Goal: Task Accomplishment & Management: Complete application form

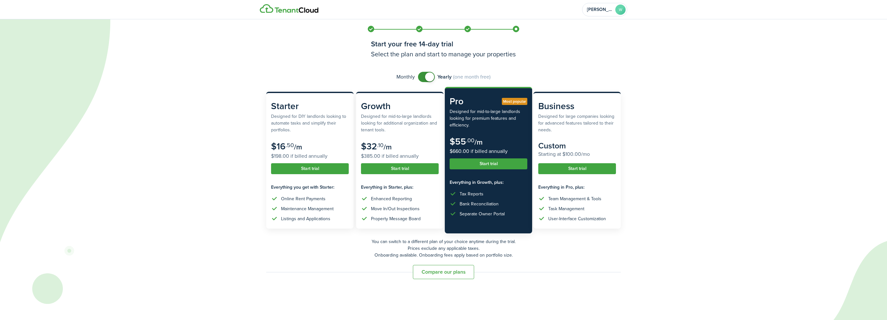
drag, startPoint x: 420, startPoint y: 78, endPoint x: 420, endPoint y: 85, distance: 7.4
click at [420, 86] on subscription-pricing "Monthly Yearly (one month free) Starter Designed for DIY landlords looking to a…" at bounding box center [443, 176] width 367 height 208
checkbox input "false"
click at [425, 76] on span at bounding box center [426, 77] width 6 height 10
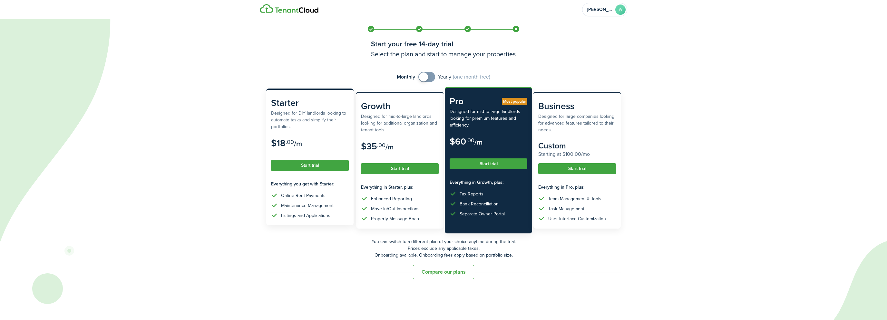
click at [309, 167] on button "Start trial" at bounding box center [310, 165] width 78 height 11
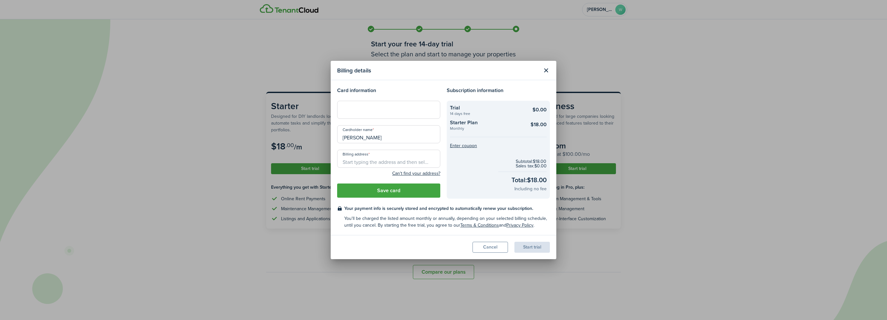
click at [417, 82] on modal-body "Card information Cardholder name [PERSON_NAME] Billing address Can't find your …" at bounding box center [444, 157] width 226 height 155
click at [377, 160] on input "Billing address" at bounding box center [388, 159] width 103 height 18
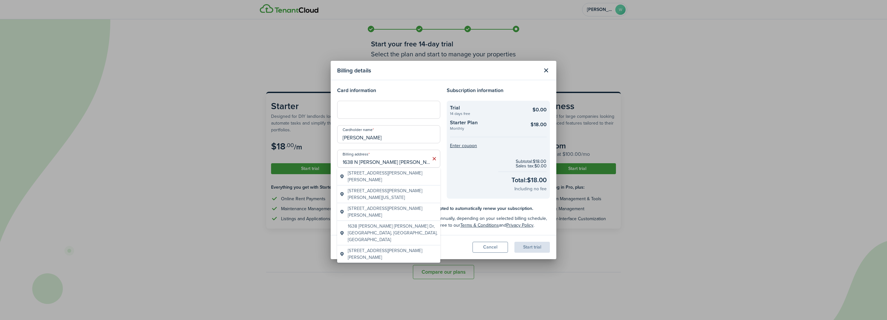
click at [400, 173] on span "[STREET_ADDRESS][PERSON_NAME][PERSON_NAME]" at bounding box center [393, 177] width 90 height 14
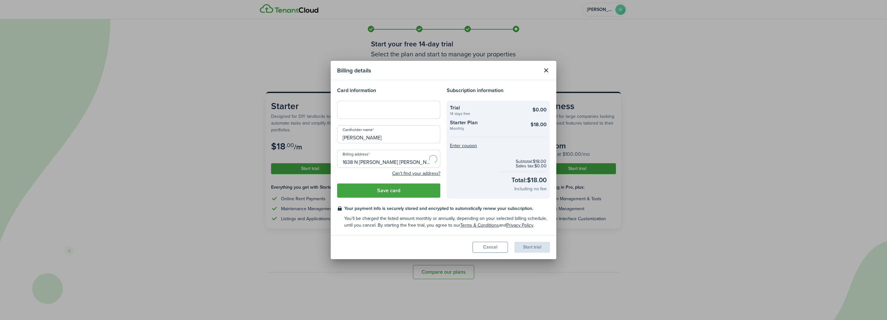
type input "[STREET_ADDRESS][PERSON_NAME][PERSON_NAME][PERSON_NAME]"
click at [388, 189] on button "Save card" at bounding box center [388, 191] width 103 height 14
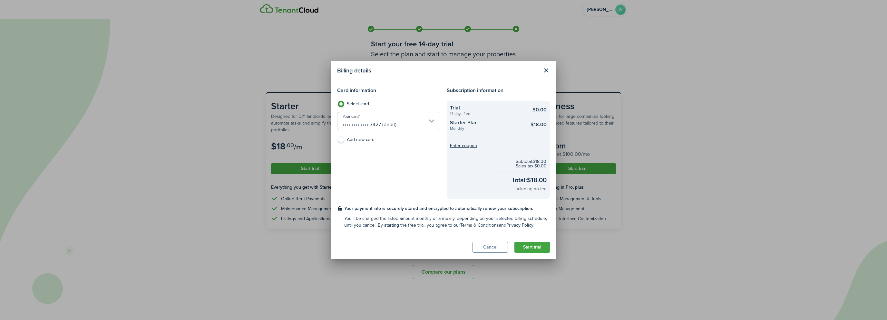
click at [532, 246] on button "Start trial" at bounding box center [531, 247] width 35 height 11
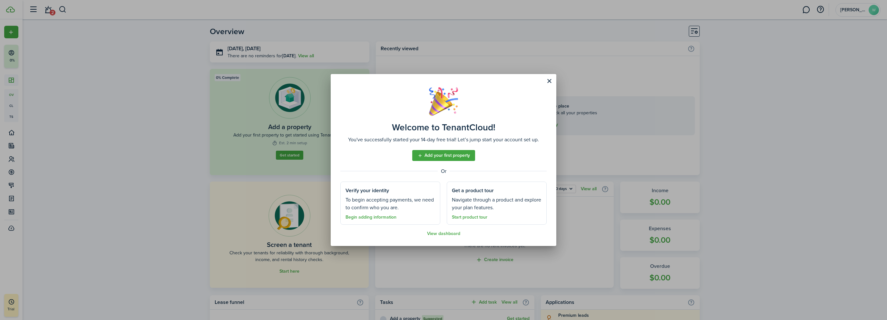
click at [459, 158] on link "Add your first property" at bounding box center [443, 155] width 63 height 11
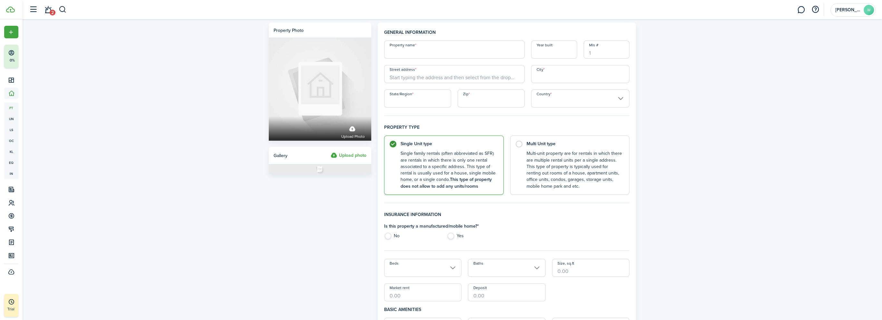
click at [419, 52] on input "Property name" at bounding box center [454, 50] width 141 height 18
type input "7200 [PERSON_NAME]"
click at [214, 63] on div "Property photo Upload photo Gallery Upload photo General information Property n…" at bounding box center [453, 321] width 860 height 605
click at [565, 54] on input "Year built" at bounding box center [554, 50] width 46 height 18
type input "1954"
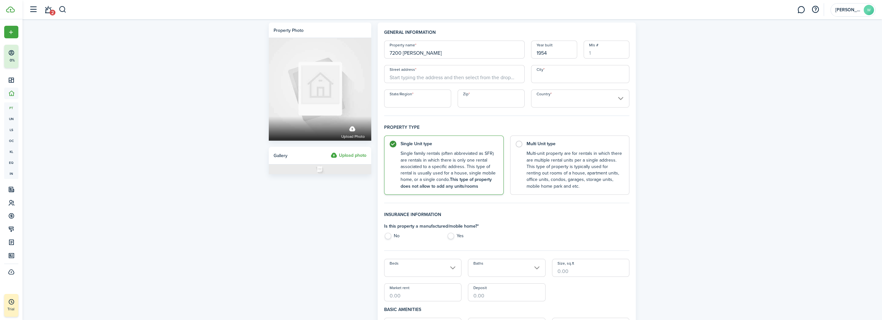
click at [563, 73] on input "City" at bounding box center [580, 74] width 99 height 18
click at [407, 78] on input "Street address" at bounding box center [454, 74] width 141 height 18
click at [437, 98] on span "[STREET_ADDRESS][PERSON_NAME]" at bounding box center [432, 99] width 74 height 7
type input "7200 [PERSON_NAME]"
type input "[GEOGRAPHIC_DATA]"
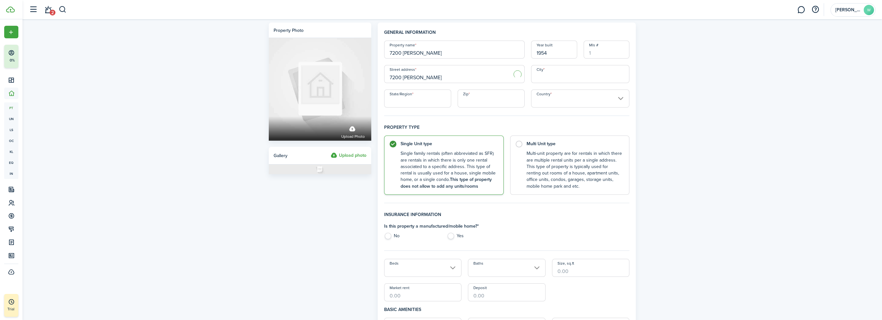
type input "VA"
type input "22042"
type input "[GEOGRAPHIC_DATA]"
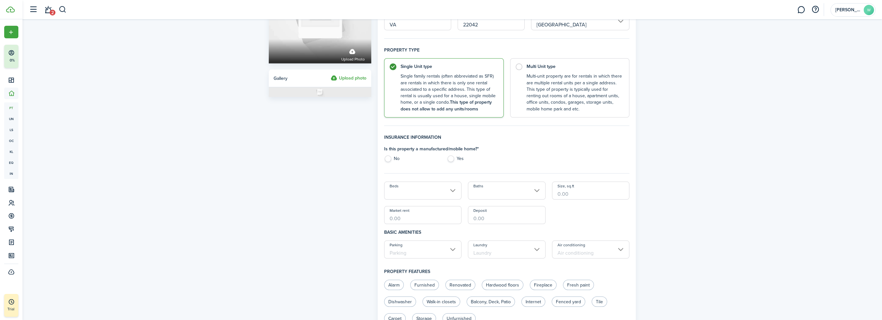
scroll to position [97, 0]
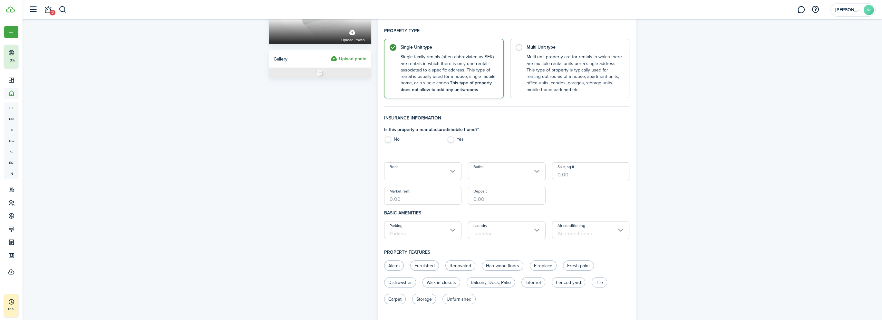
click at [384, 139] on label "No" at bounding box center [412, 141] width 56 height 10
radio input "true"
click at [450, 175] on input "Beds" at bounding box center [423, 171] width 78 height 18
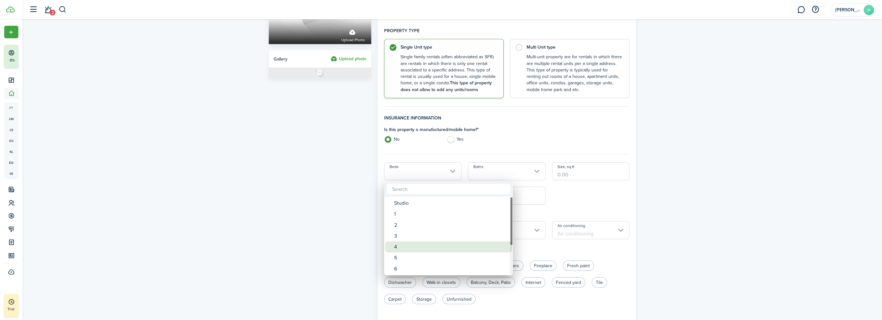
click at [394, 245] on span "Beds" at bounding box center [389, 247] width 9 height 9
type input "4"
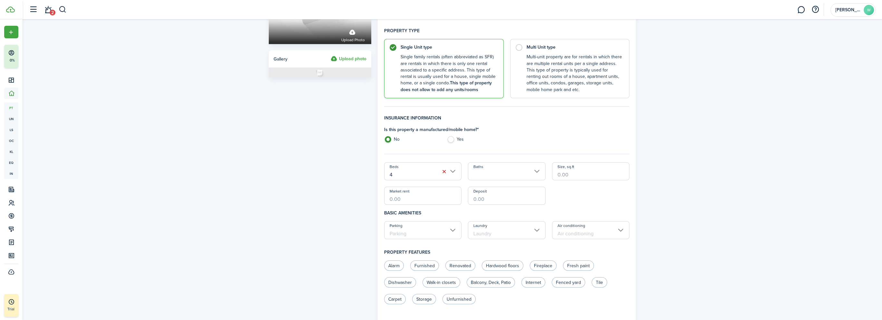
click at [518, 171] on input "Baths" at bounding box center [507, 171] width 78 height 18
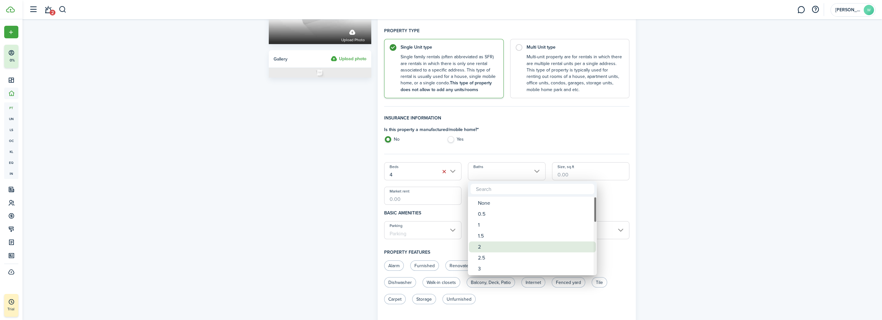
click at [482, 249] on div "2" at bounding box center [535, 247] width 114 height 11
type input "2"
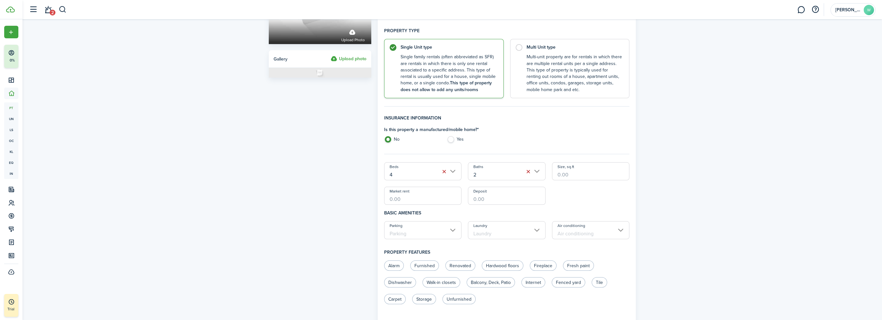
click at [823, 118] on div "Property photo Upload photo Gallery Upload photo General information Property n…" at bounding box center [453, 225] width 860 height 605
click at [436, 230] on input "Parking" at bounding box center [423, 230] width 78 height 18
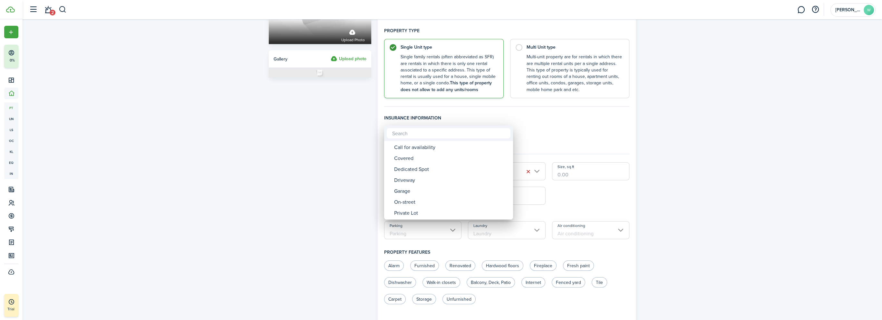
click at [324, 195] on div at bounding box center [440, 160] width 985 height 424
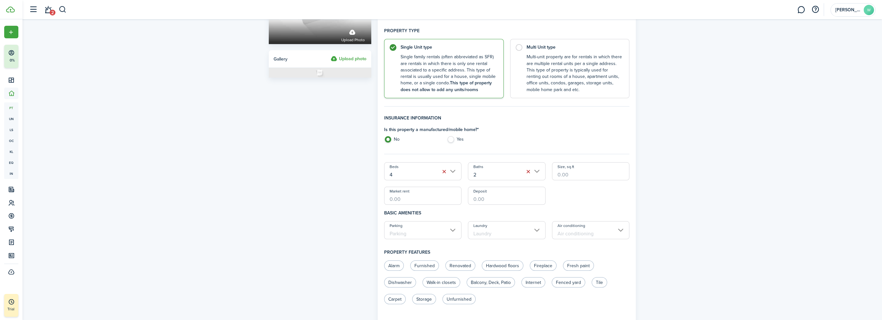
drag, startPoint x: 572, startPoint y: 176, endPoint x: 534, endPoint y: 175, distance: 38.1
click at [534, 175] on div "Beds 4 Baths 2 Size, sq.ft Market rent Deposit" at bounding box center [507, 183] width 252 height 43
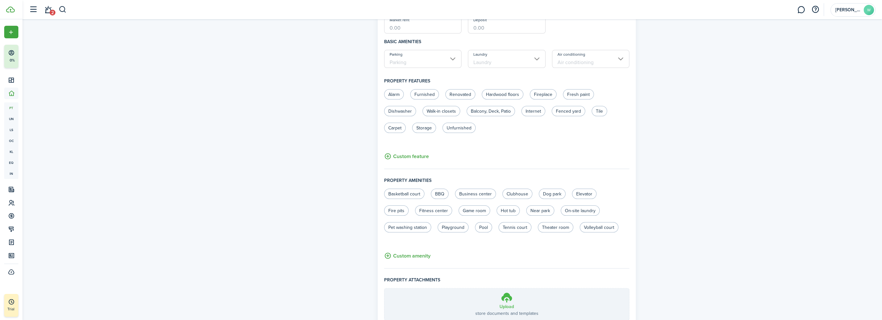
scroll to position [253, 0]
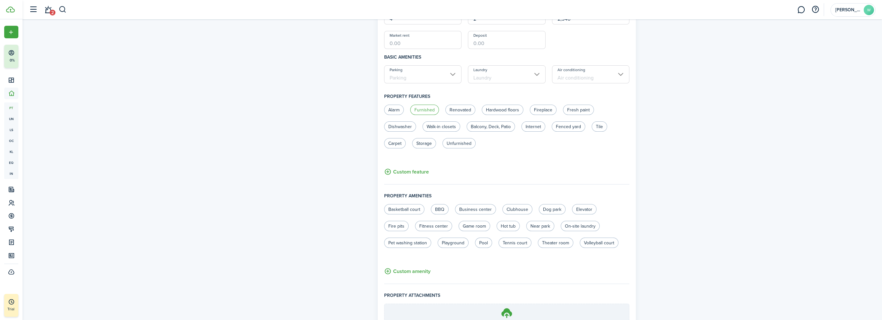
type input "2,340"
click at [428, 108] on label "Furnished" at bounding box center [424, 110] width 29 height 10
radio input "true"
click at [471, 111] on label "Renovated" at bounding box center [460, 110] width 30 height 10
radio input "true"
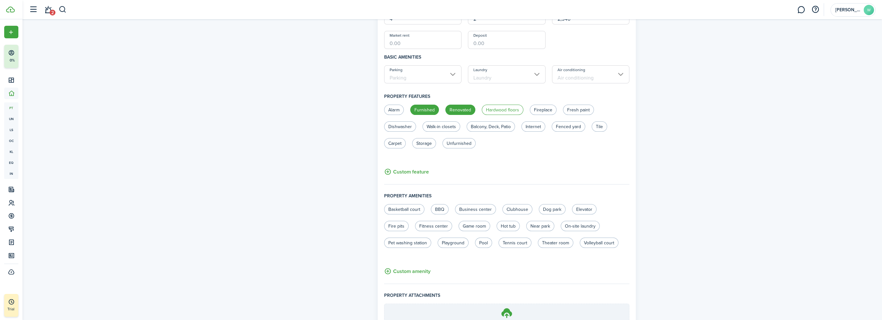
click at [491, 111] on label "Hardwood floors" at bounding box center [503, 110] width 42 height 10
radio input "true"
click at [536, 109] on label "Fireplace" at bounding box center [543, 110] width 27 height 10
radio input "true"
drag, startPoint x: 583, startPoint y: 109, endPoint x: 463, endPoint y: 124, distance: 120.5
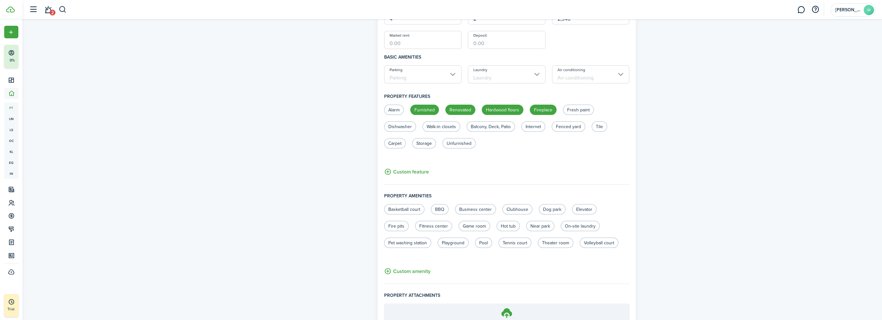
click at [582, 109] on label "Fresh paint" at bounding box center [578, 110] width 31 height 10
radio input "true"
click at [402, 129] on label "Dishwasher" at bounding box center [400, 127] width 32 height 10
radio input "true"
click at [489, 126] on label "Balcony, Deck, Patio" at bounding box center [491, 127] width 48 height 10
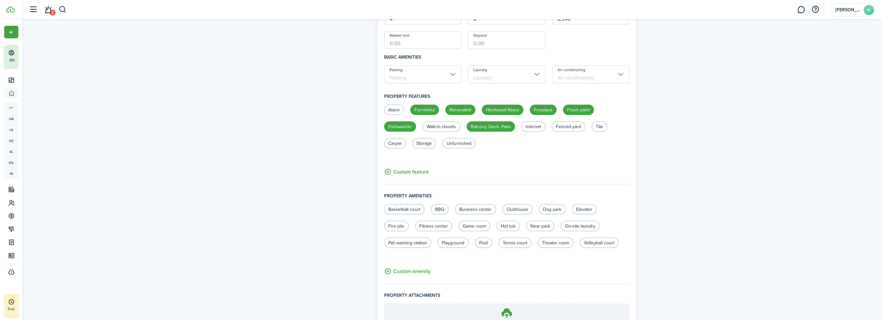
radio input "true"
click at [532, 127] on label "Internet" at bounding box center [534, 127] width 24 height 10
radio input "false"
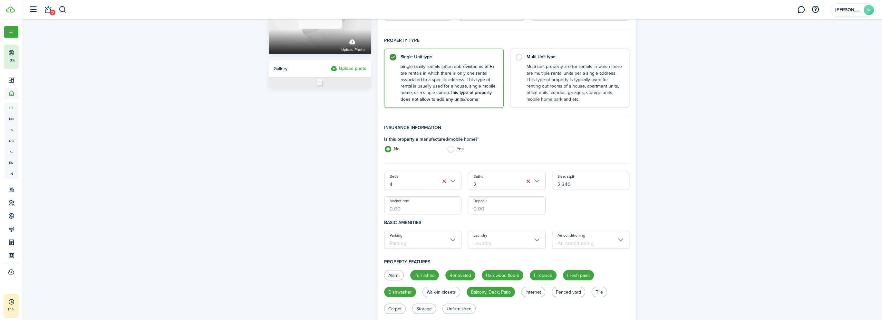
scroll to position [156, 0]
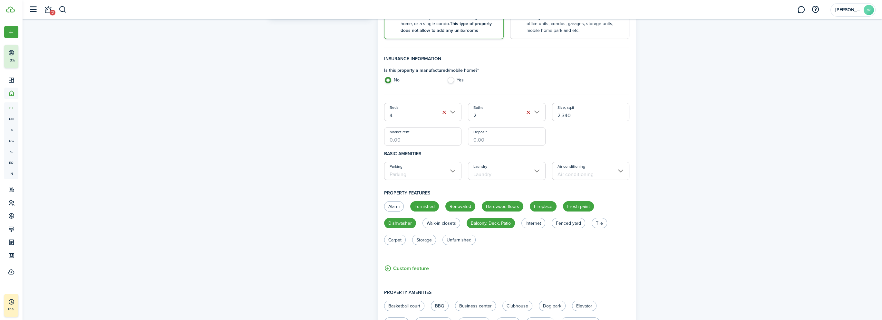
drag, startPoint x: 427, startPoint y: 140, endPoint x: 393, endPoint y: 138, distance: 33.6
click at [393, 138] on input "Market rent" at bounding box center [423, 137] width 78 height 18
type input "$5,400.00"
type input "$1,500.00"
click at [455, 170] on input "Parking" at bounding box center [423, 171] width 78 height 18
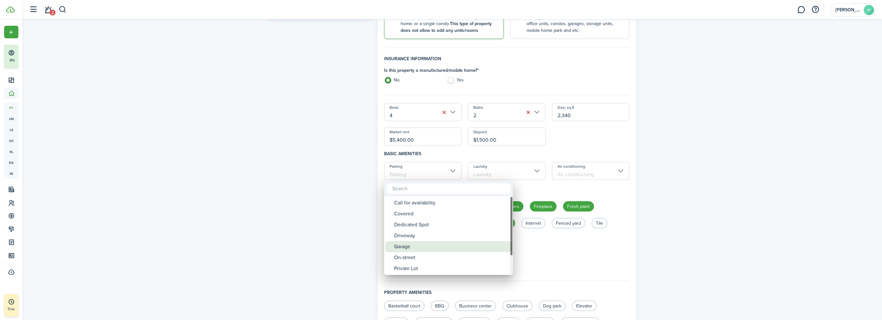
click at [416, 247] on div "Garage" at bounding box center [451, 246] width 114 height 11
type input "Garage"
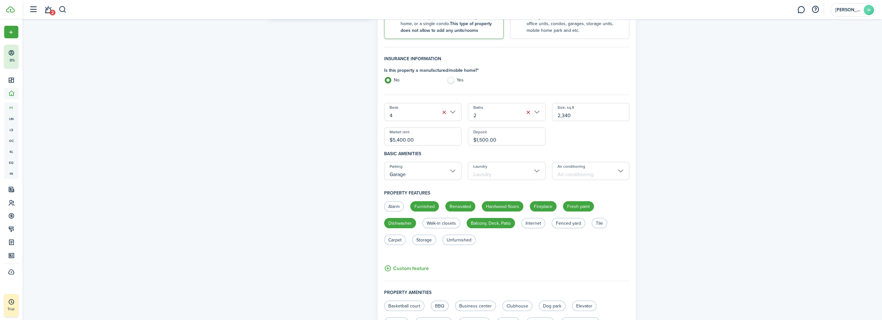
click at [490, 172] on input "Laundry" at bounding box center [507, 171] width 78 height 18
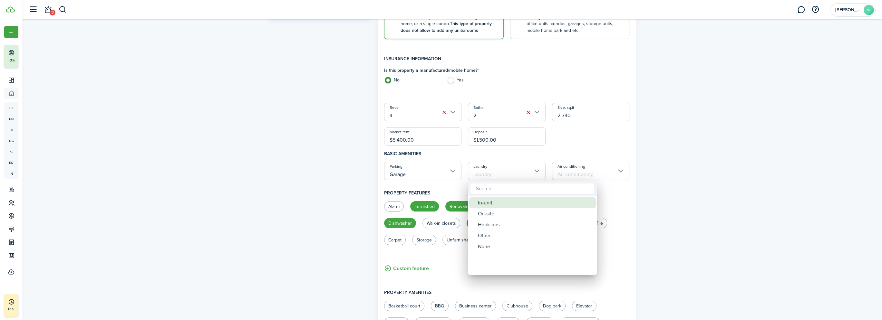
click at [495, 201] on div "In-unit" at bounding box center [535, 203] width 114 height 11
type input "In-unit"
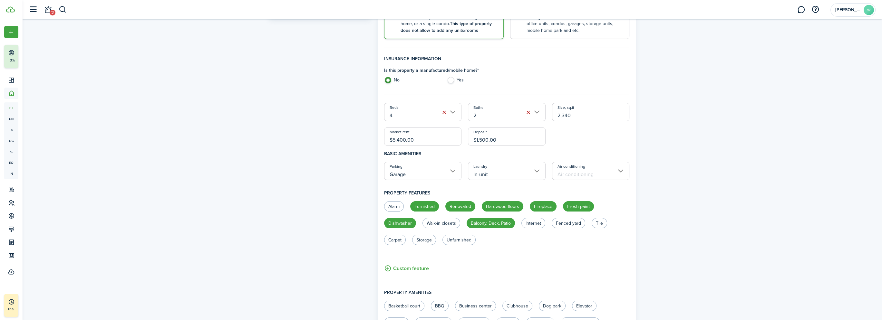
click at [573, 174] on input "Air conditioning" at bounding box center [591, 171] width 78 height 18
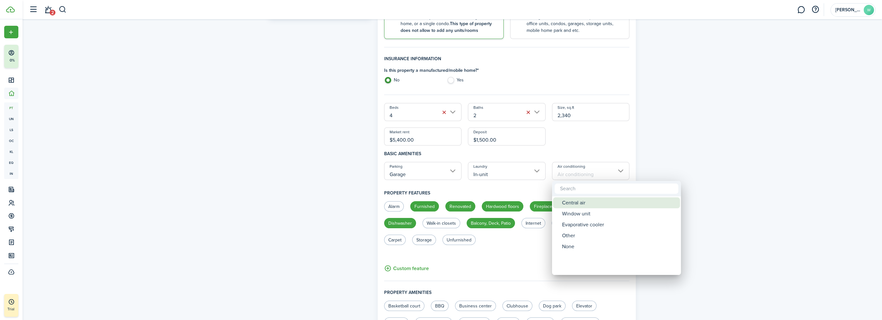
click at [573, 201] on div "Central air" at bounding box center [619, 203] width 114 height 11
type input "Central air"
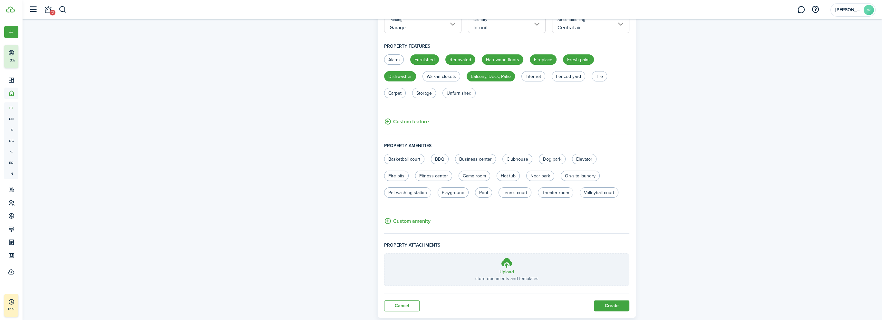
scroll to position [317, 0]
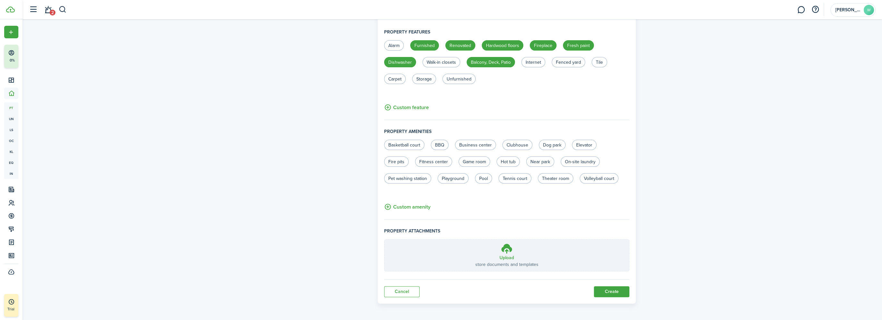
click at [612, 288] on button "Create" at bounding box center [611, 292] width 35 height 11
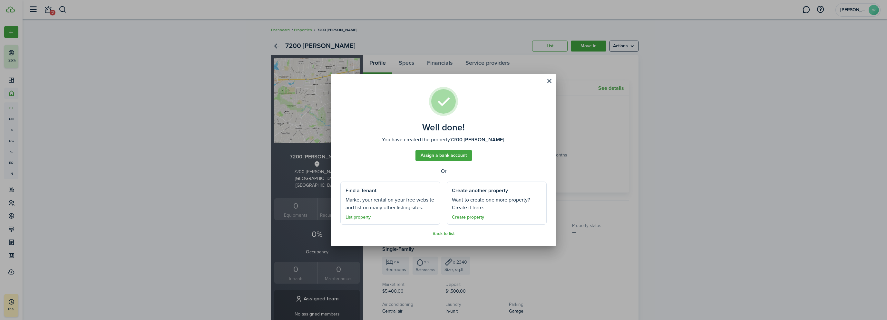
click at [551, 81] on button "Close modal" at bounding box center [549, 81] width 11 height 11
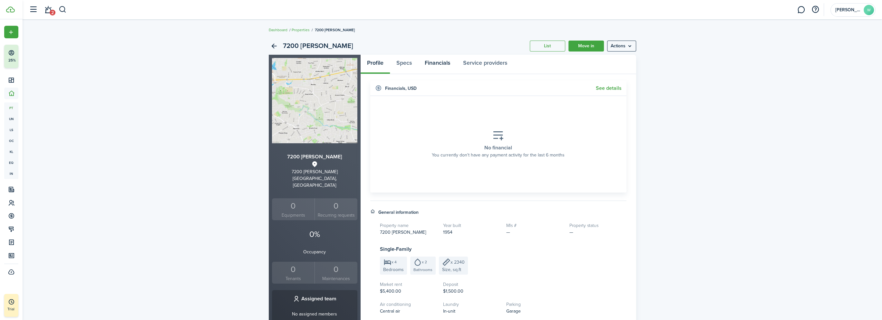
click at [428, 63] on link "Financials" at bounding box center [437, 64] width 38 height 19
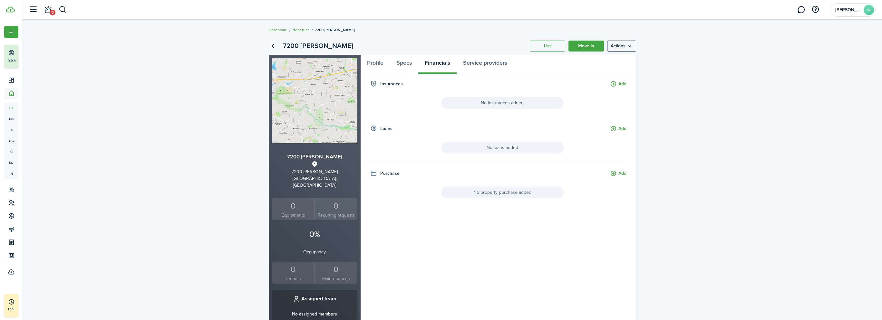
click at [614, 45] on menu-btn "Actions" at bounding box center [621, 46] width 29 height 11
click at [598, 62] on link "Edit property" at bounding box center [608, 60] width 56 height 11
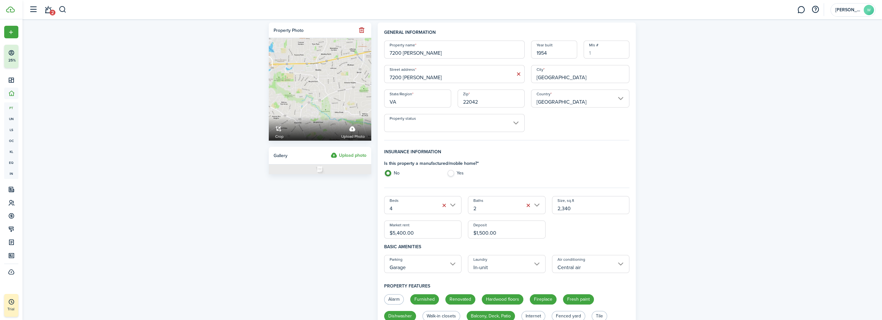
click at [400, 234] on input "$5,400.00" at bounding box center [423, 230] width 78 height 18
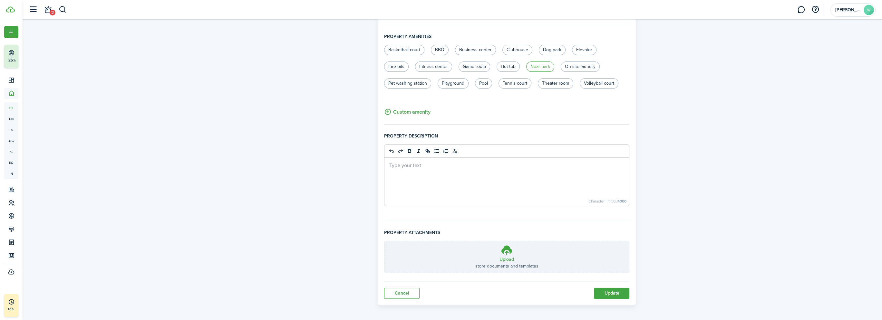
scroll to position [351, 0]
type input "$5,000.00"
click at [617, 293] on button "Update" at bounding box center [611, 292] width 35 height 11
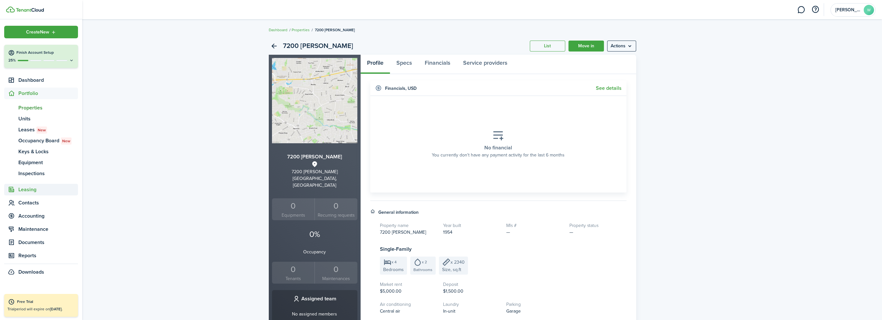
click at [24, 191] on span "Leasing" at bounding box center [48, 190] width 60 height 8
click at [38, 78] on span "Dashboard" at bounding box center [48, 80] width 60 height 8
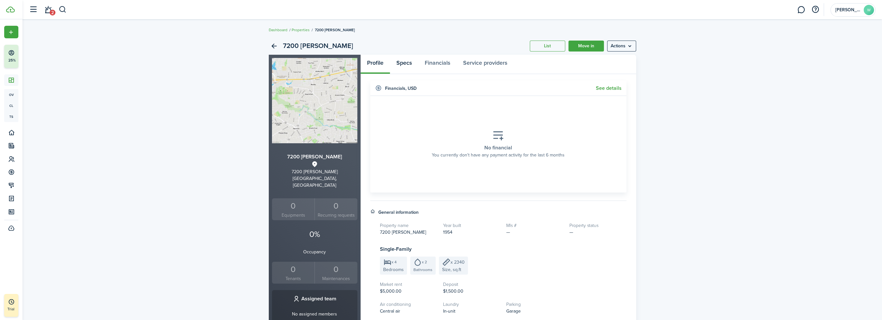
drag, startPoint x: 398, startPoint y: 59, endPoint x: 397, endPoint y: 63, distance: 4.0
click at [397, 63] on link "Specs" at bounding box center [404, 64] width 28 height 19
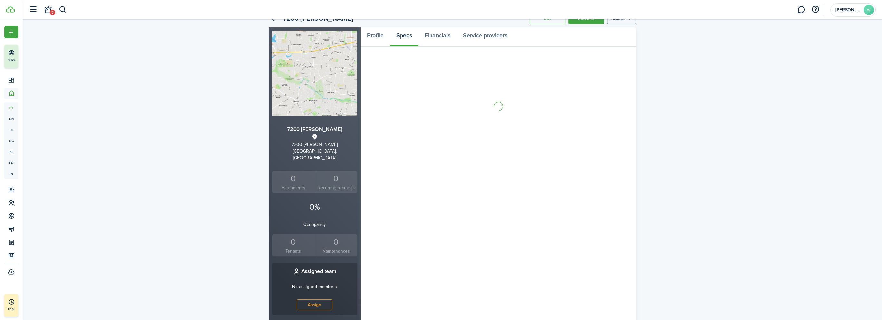
scroll to position [97, 0]
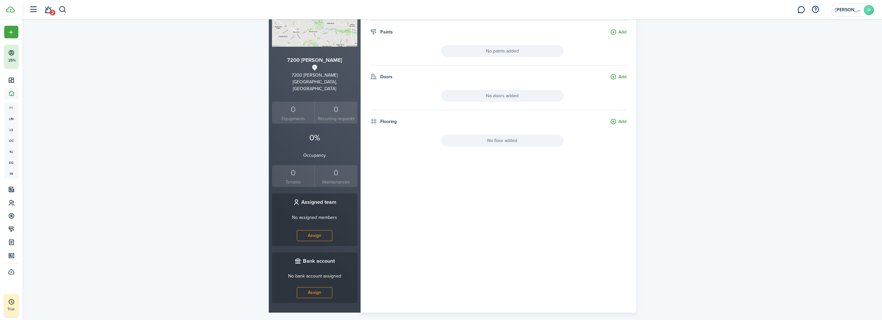
click at [317, 288] on link "Assign" at bounding box center [314, 293] width 35 height 11
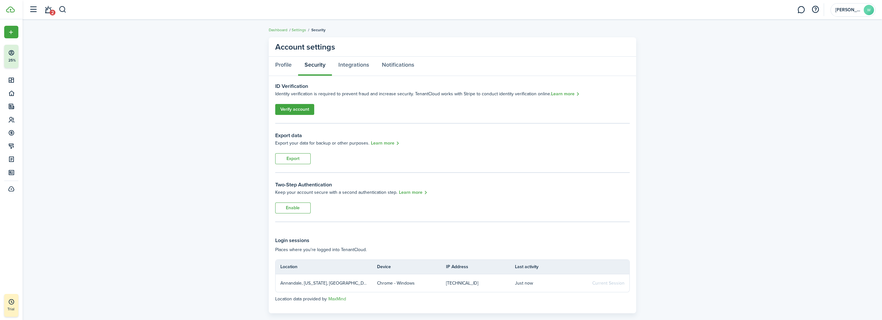
click at [297, 111] on link "Verify account" at bounding box center [294, 109] width 39 height 11
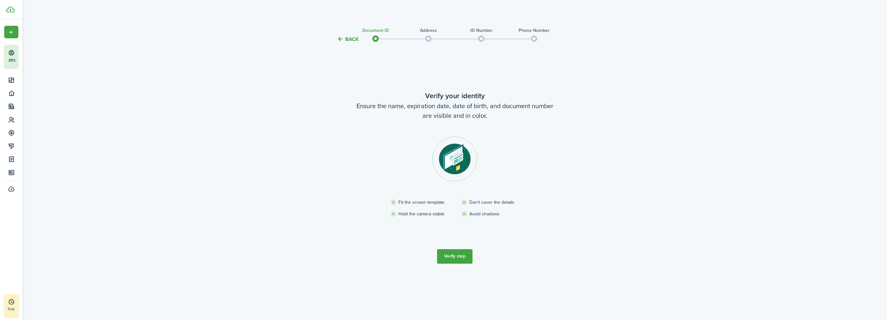
click at [459, 258] on button "Verify step" at bounding box center [454, 257] width 35 height 15
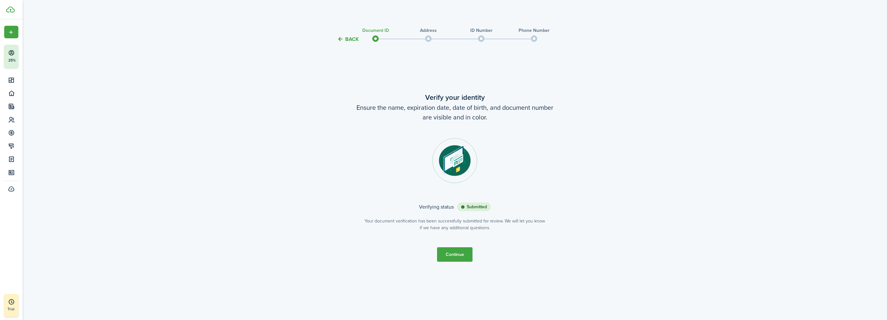
click at [454, 257] on button "Continue" at bounding box center [454, 255] width 35 height 15
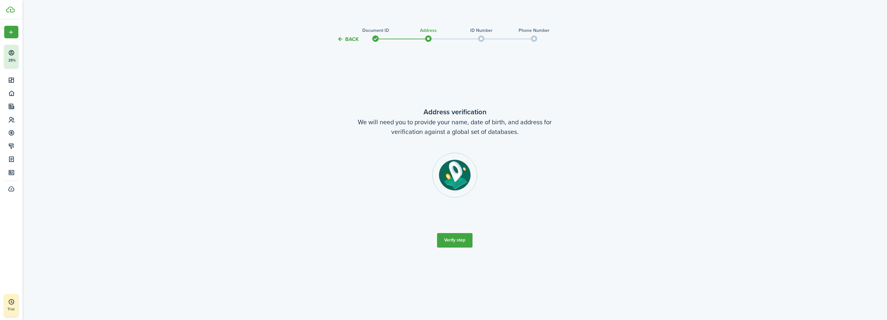
click at [463, 242] on button "Verify step" at bounding box center [454, 240] width 35 height 15
click at [450, 243] on button "Verify step" at bounding box center [454, 240] width 35 height 15
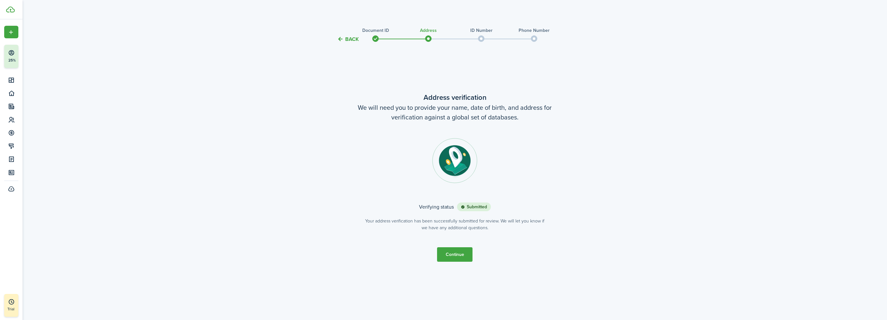
click at [465, 249] on button "Continue" at bounding box center [454, 255] width 35 height 15
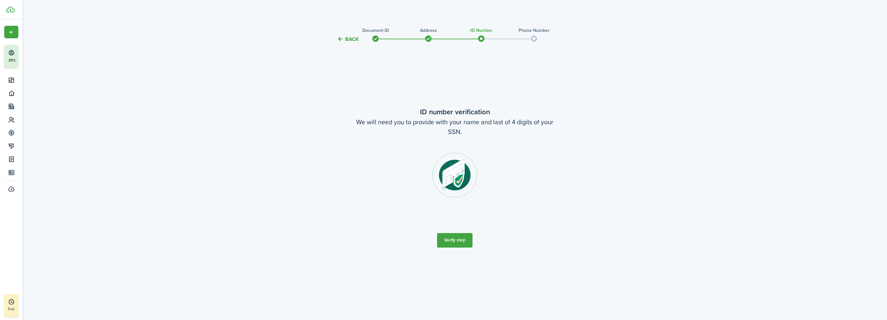
click at [459, 242] on button "Verify step" at bounding box center [454, 240] width 35 height 15
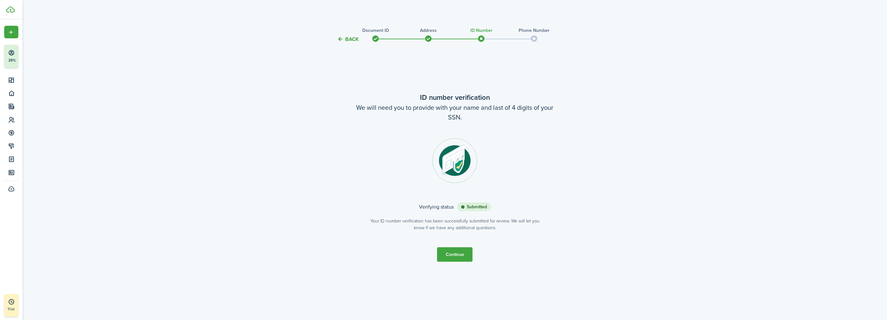
click at [458, 254] on button "Continue" at bounding box center [454, 255] width 35 height 15
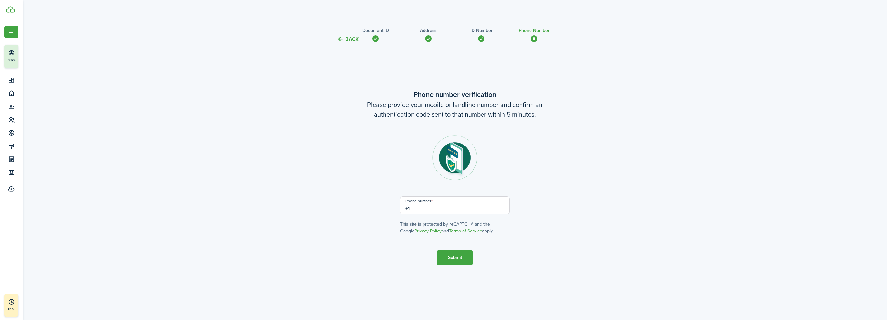
click at [433, 207] on input "+1" at bounding box center [455, 206] width 110 height 18
type input "[PHONE_NUMBER]"
click at [455, 256] on button "Submit" at bounding box center [454, 258] width 35 height 15
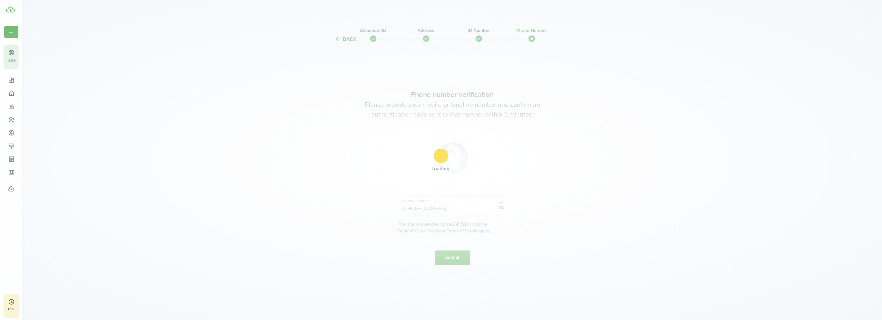
scroll to position [5, 0]
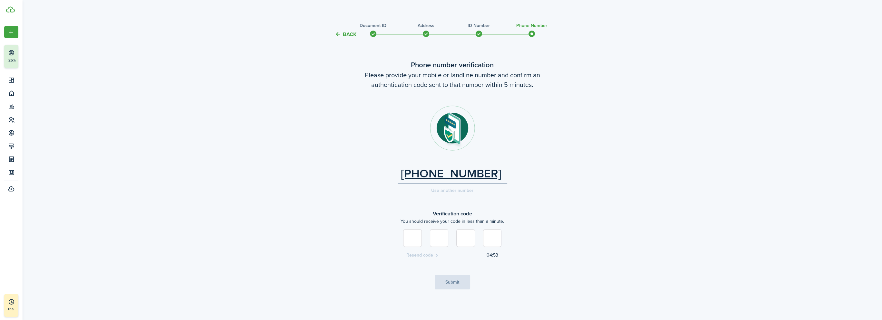
type input "7"
type input "4"
type input "5"
click at [454, 278] on button "Submit" at bounding box center [452, 282] width 35 height 15
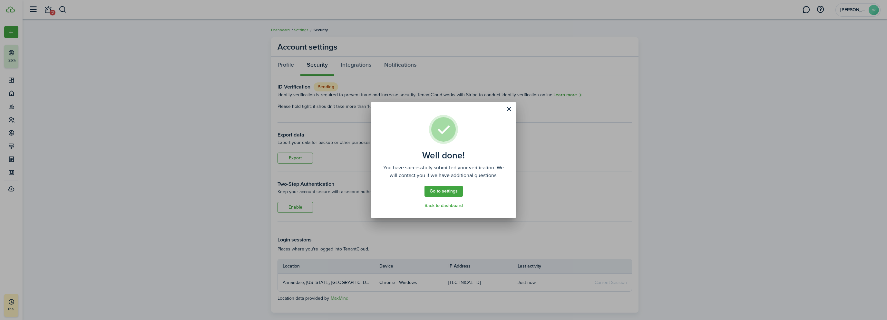
click at [508, 107] on button "Close modal" at bounding box center [509, 109] width 11 height 11
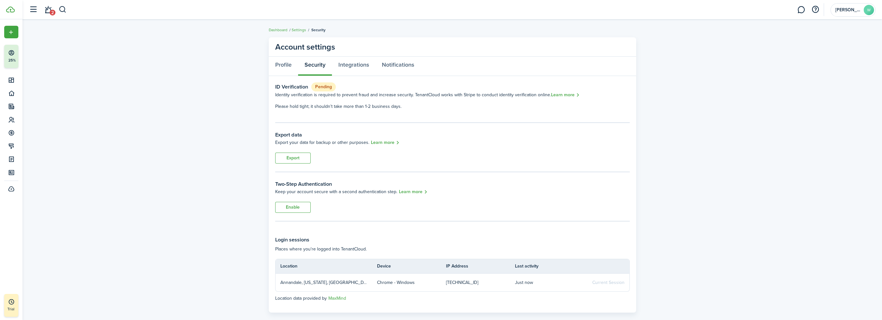
scroll to position [10, 0]
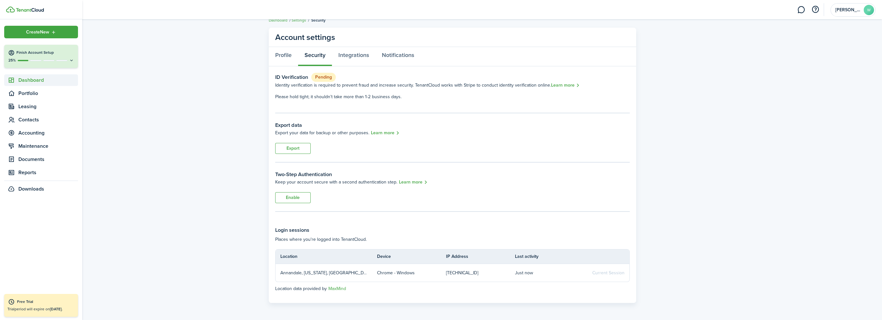
click at [35, 81] on span "Dashboard" at bounding box center [48, 80] width 60 height 8
click at [27, 146] on span "Leasing" at bounding box center [48, 146] width 60 height 8
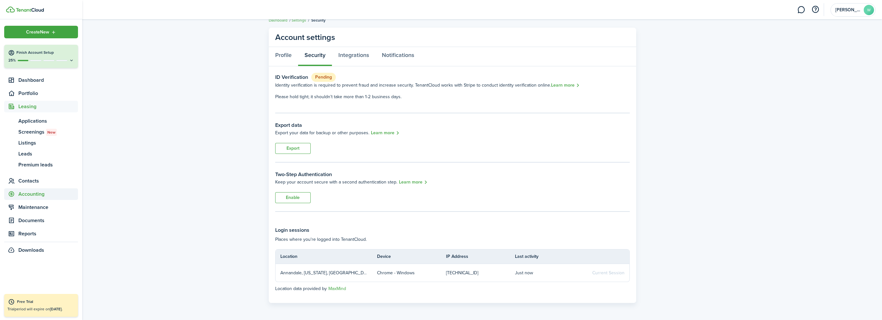
click at [27, 192] on span "Accounting" at bounding box center [48, 195] width 60 height 8
click at [35, 170] on span "Balances" at bounding box center [48, 170] width 60 height 8
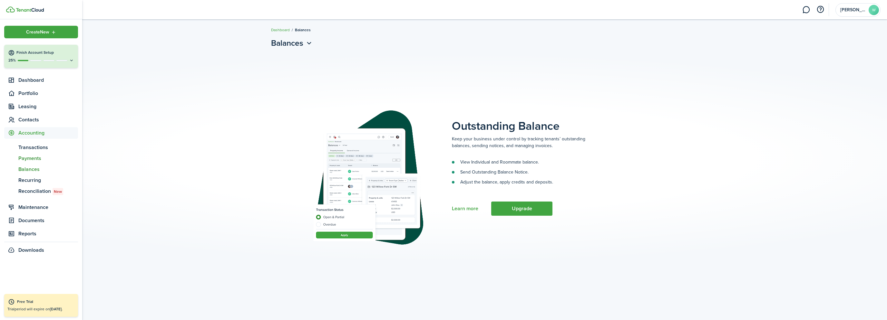
click at [32, 159] on span "Payments" at bounding box center [48, 159] width 60 height 8
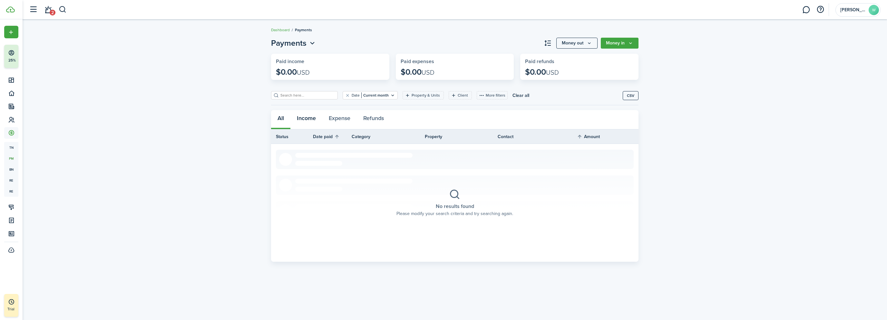
click at [311, 117] on button "Income" at bounding box center [306, 119] width 32 height 19
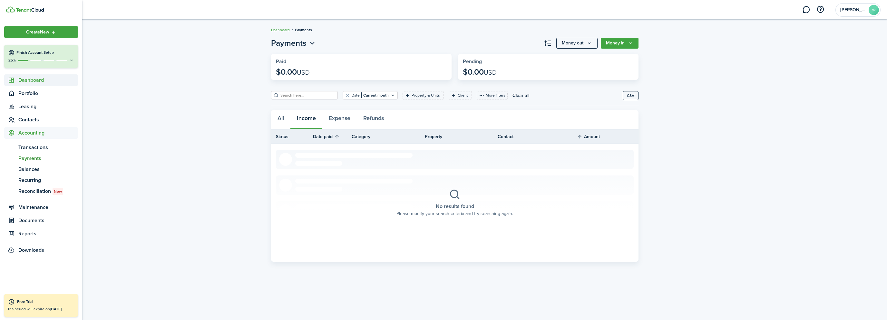
click at [26, 79] on span "Dashboard" at bounding box center [48, 80] width 60 height 8
click at [36, 187] on span "Maintenance" at bounding box center [48, 186] width 60 height 8
click at [38, 132] on span "Accounting" at bounding box center [48, 133] width 60 height 8
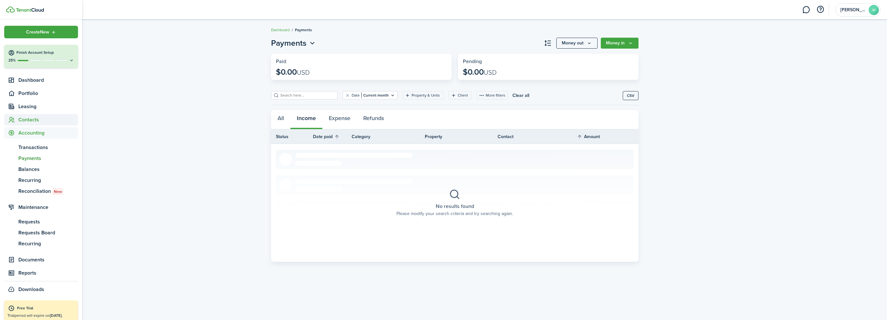
click at [32, 120] on span "Contacts" at bounding box center [48, 120] width 60 height 8
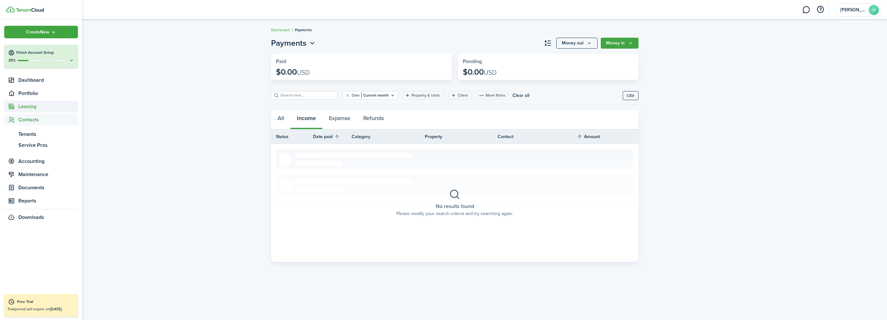
click at [36, 103] on span "Leasing" at bounding box center [48, 107] width 60 height 8
click at [34, 96] on span "Portfolio" at bounding box center [48, 94] width 60 height 8
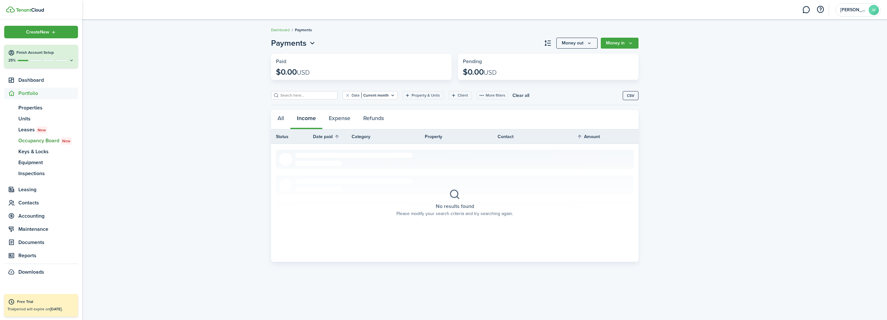
click at [54, 142] on span "Occupancy Board New" at bounding box center [48, 141] width 60 height 8
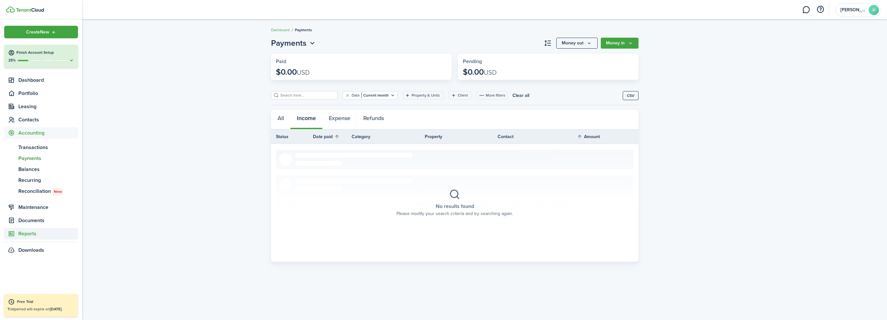
click at [35, 234] on span "Reports" at bounding box center [48, 234] width 60 height 8
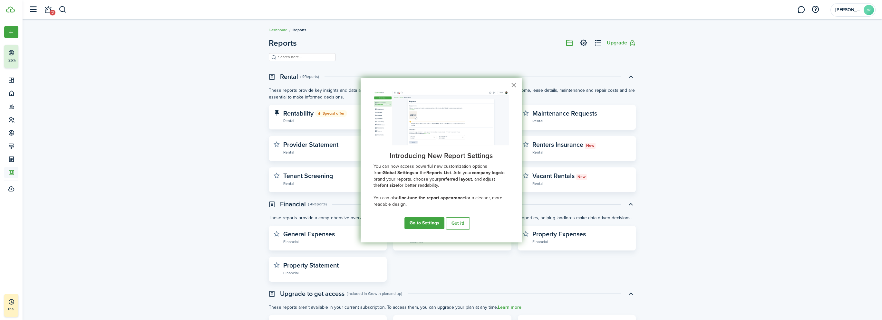
click at [515, 85] on button "×" at bounding box center [514, 85] width 6 height 10
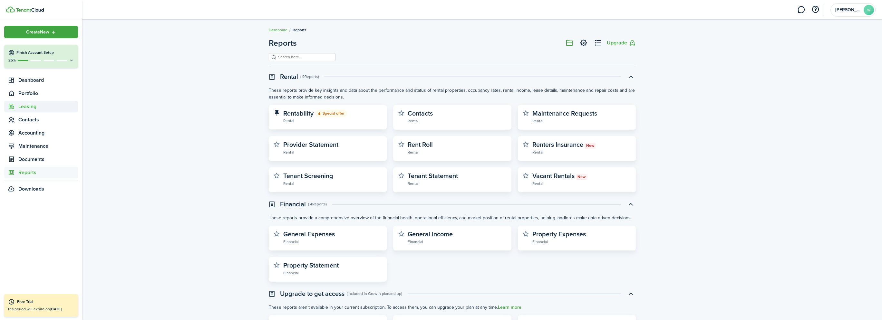
click at [30, 110] on span "Leasing" at bounding box center [48, 107] width 60 height 8
